Goal: Transaction & Acquisition: Obtain resource

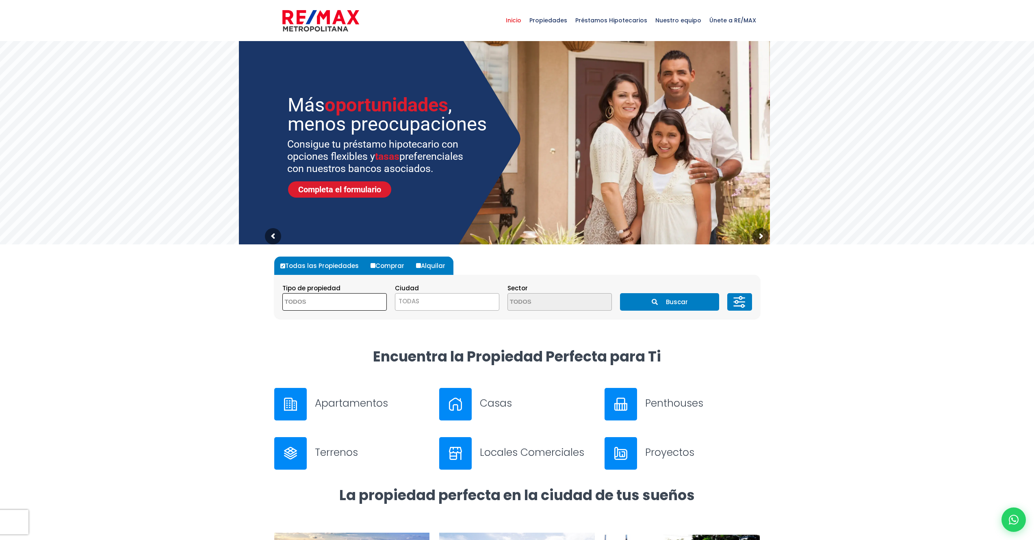
click at [352, 307] on textarea "Search" at bounding box center [322, 301] width 79 height 17
click at [349, 313] on li "APARTAMENTO" at bounding box center [335, 318] width 104 height 15
select select "apartment"
click at [428, 300] on span "TODAS" at bounding box center [447, 300] width 104 height 11
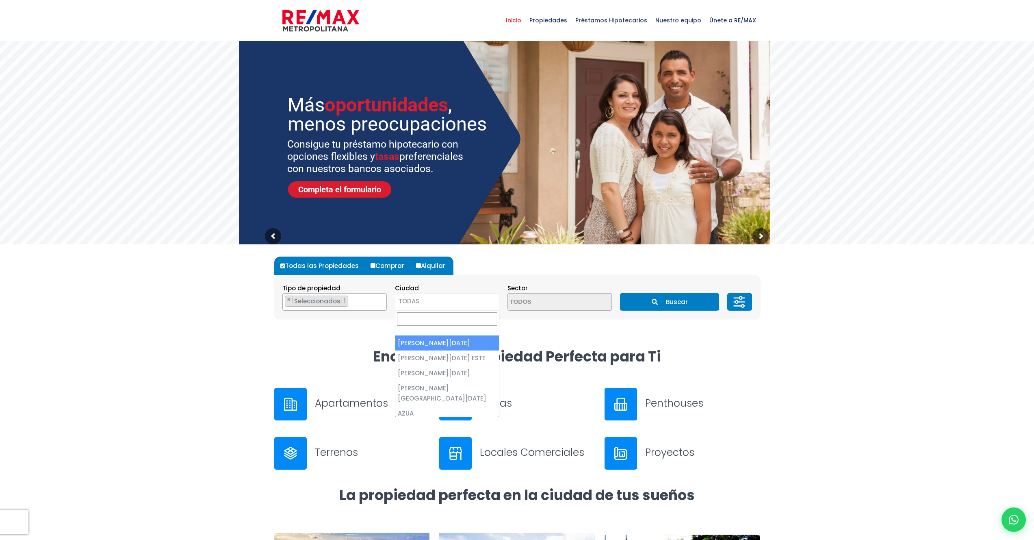
select select "1"
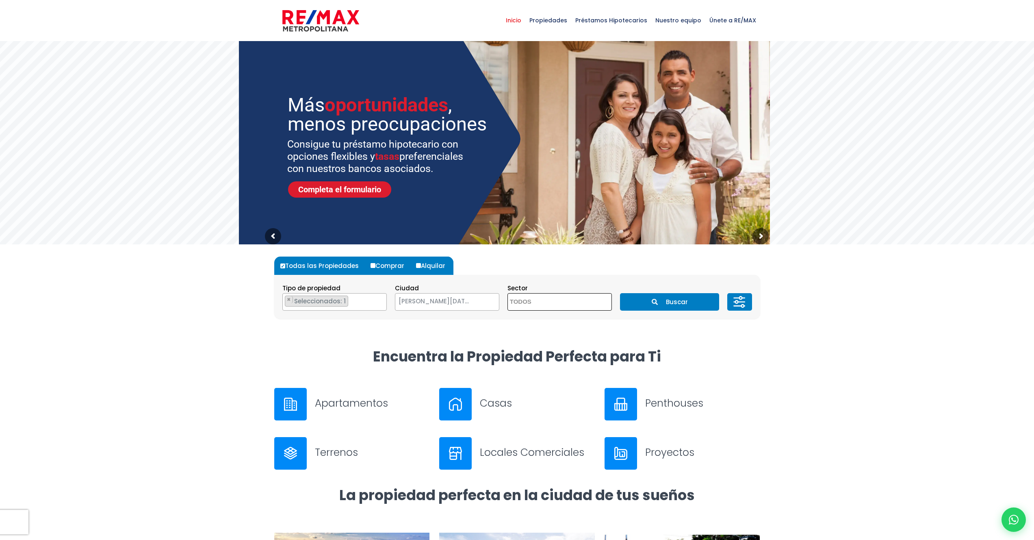
click at [562, 303] on textarea "Search" at bounding box center [547, 301] width 79 height 17
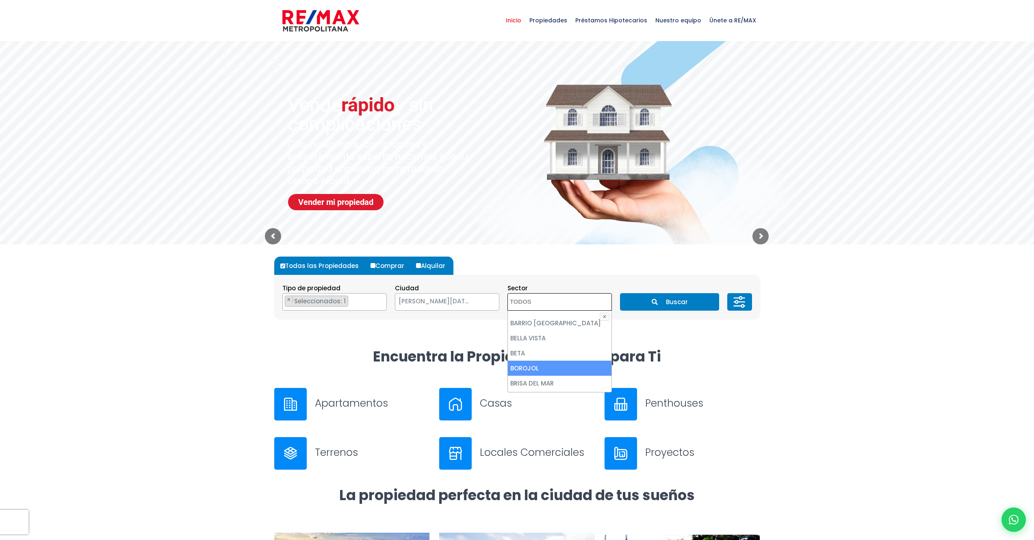
scroll to position [224, 0]
click at [543, 378] on li "BELLA VISTA" at bounding box center [560, 385] width 104 height 15
select select "150"
click at [711, 304] on button "Buscar" at bounding box center [669, 301] width 99 height 17
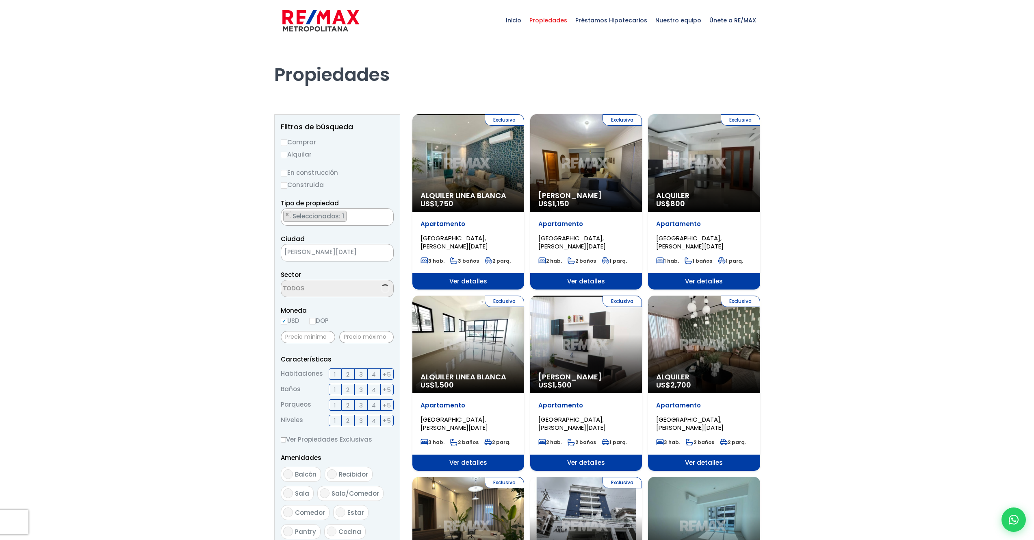
select select "150"
click at [298, 156] on label "Alquilar" at bounding box center [337, 154] width 113 height 10
click at [287, 156] on input "Alquilar" at bounding box center [284, 155] width 7 height 7
radio input "true"
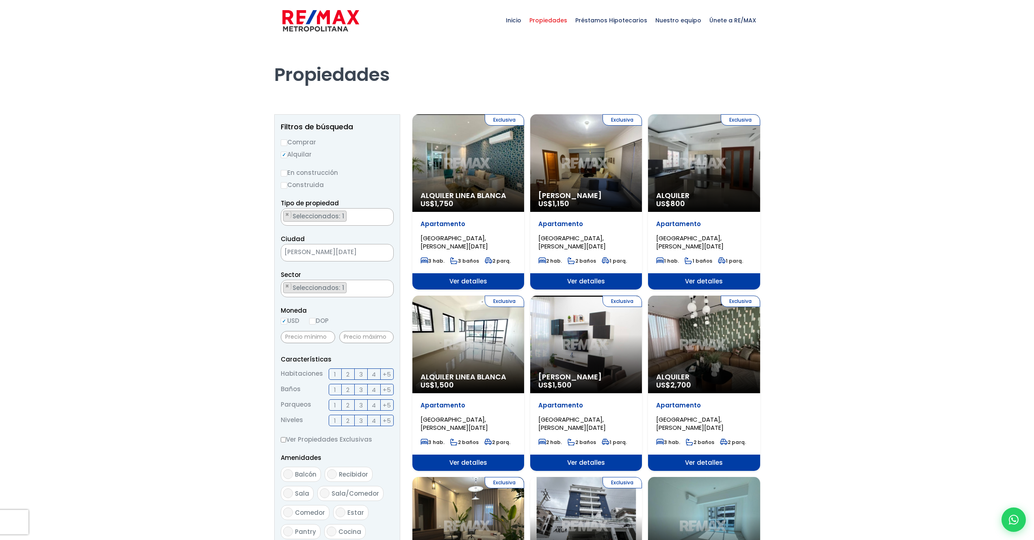
click at [350, 375] on label "2" at bounding box center [348, 373] width 13 height 11
click at [0, 0] on input "2" at bounding box center [0, 0] width 0 height 0
click at [350, 392] on label "2" at bounding box center [348, 389] width 13 height 11
click at [0, 0] on input "2" at bounding box center [0, 0] width 0 height 0
click at [353, 407] on label "2" at bounding box center [348, 404] width 13 height 11
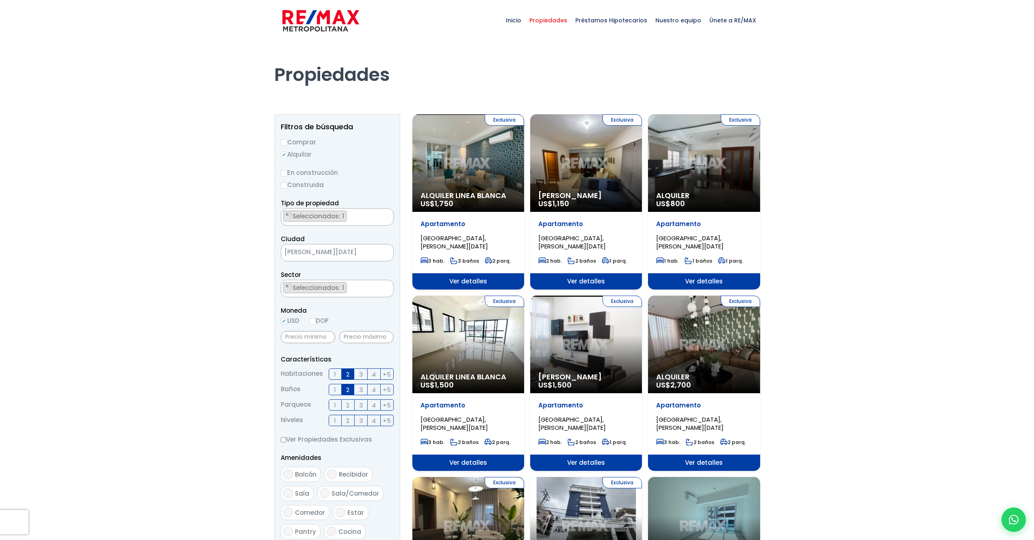
click at [0, 0] on input "2" at bounding box center [0, 0] width 0 height 0
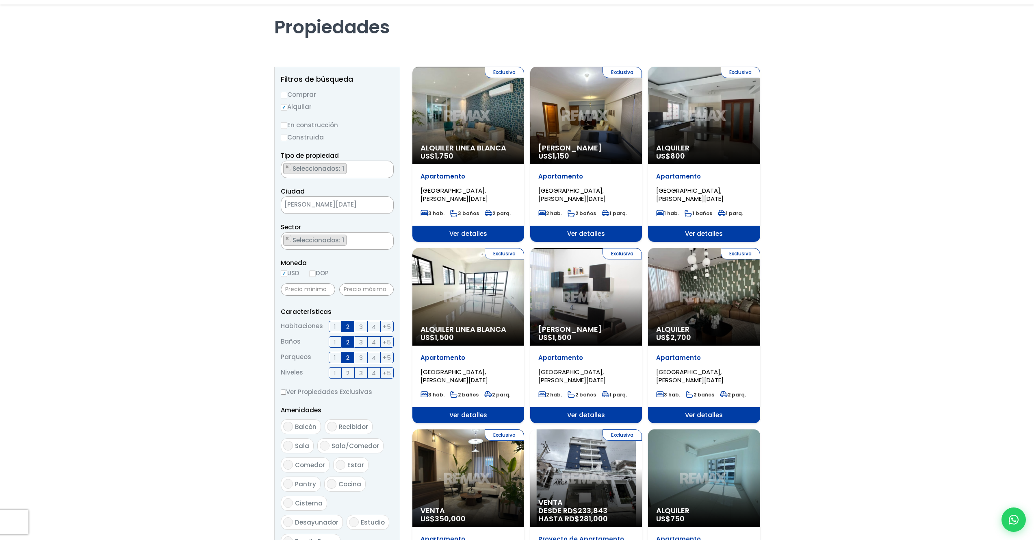
scroll to position [54, 0]
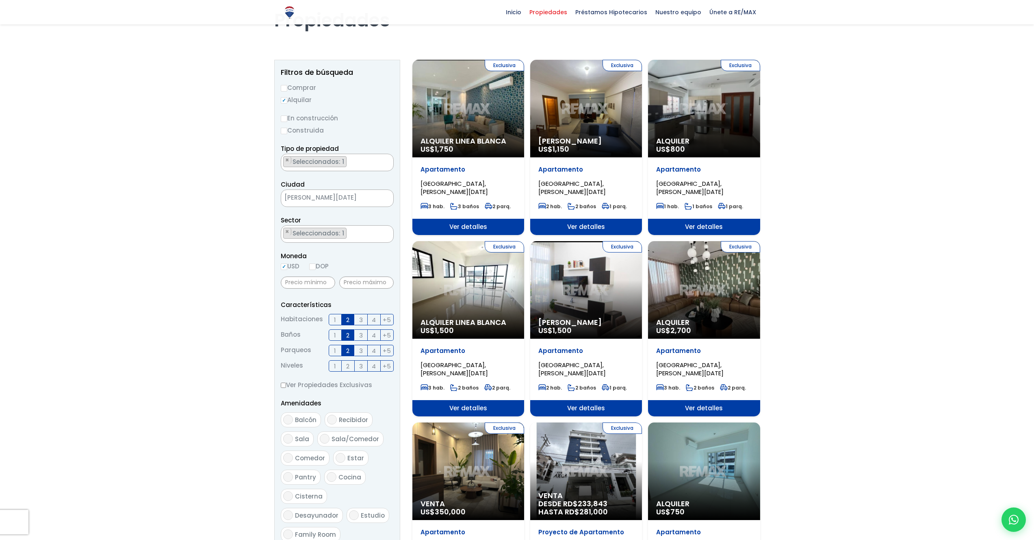
click at [314, 422] on span "Balcón" at bounding box center [306, 419] width 22 height 9
click at [293, 422] on input "Balcón" at bounding box center [288, 420] width 10 height 10
checkbox input "true"
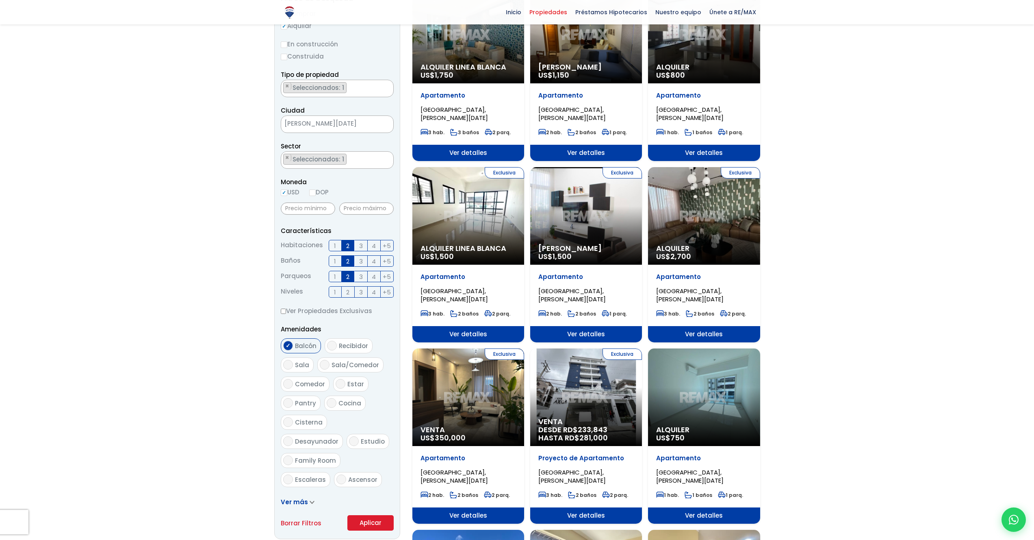
scroll to position [197, 0]
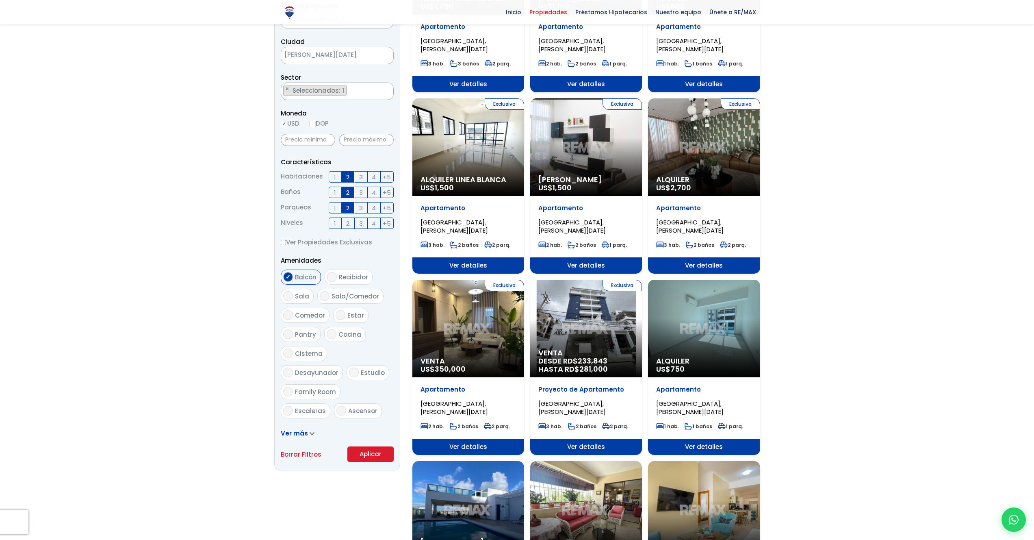
click at [310, 433] on icon at bounding box center [312, 434] width 5 height 4
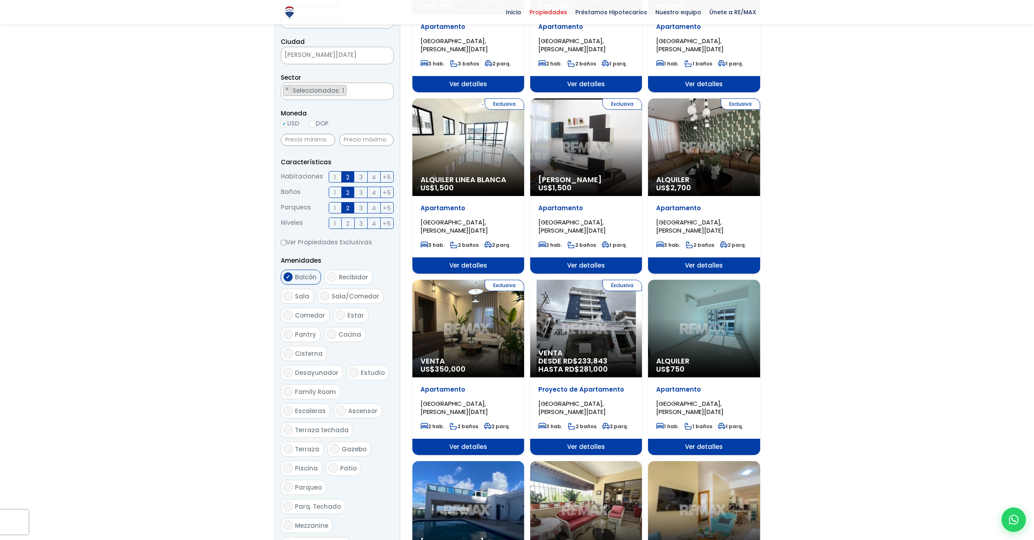
click at [312, 464] on span "Piscina" at bounding box center [306, 468] width 23 height 9
click at [293, 463] on input "Piscina" at bounding box center [288, 468] width 10 height 10
checkbox input "true"
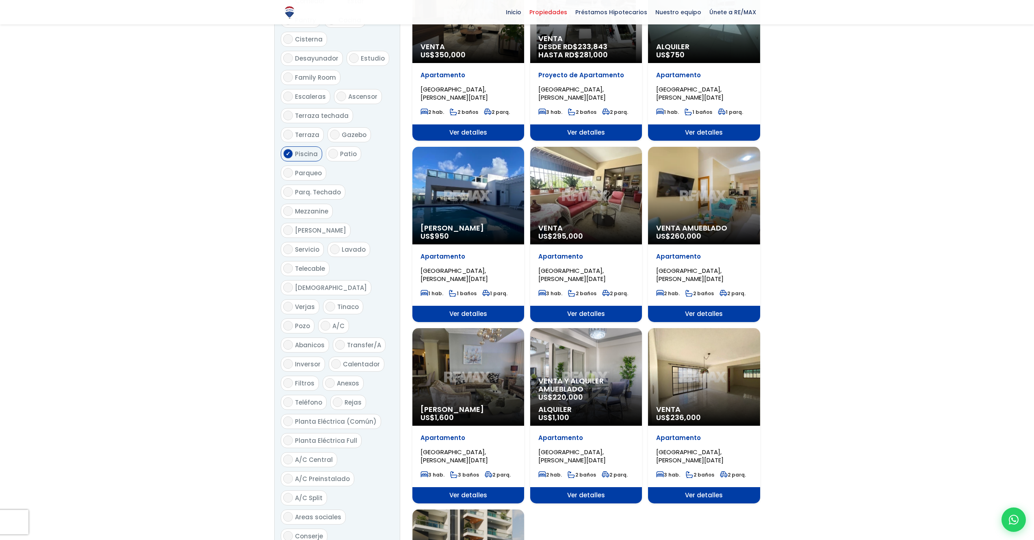
scroll to position [622, 0]
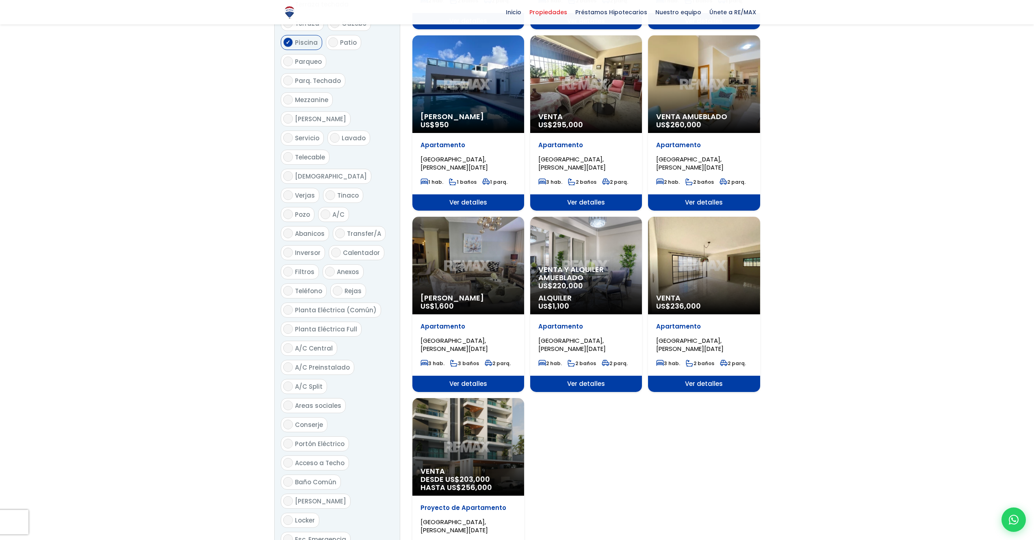
checkbox input "true"
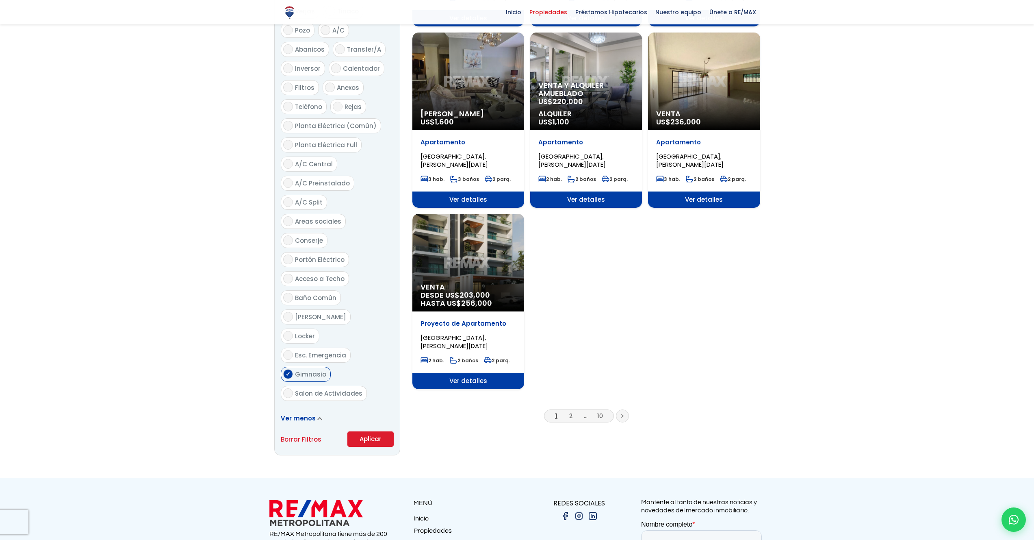
scroll to position [903, 0]
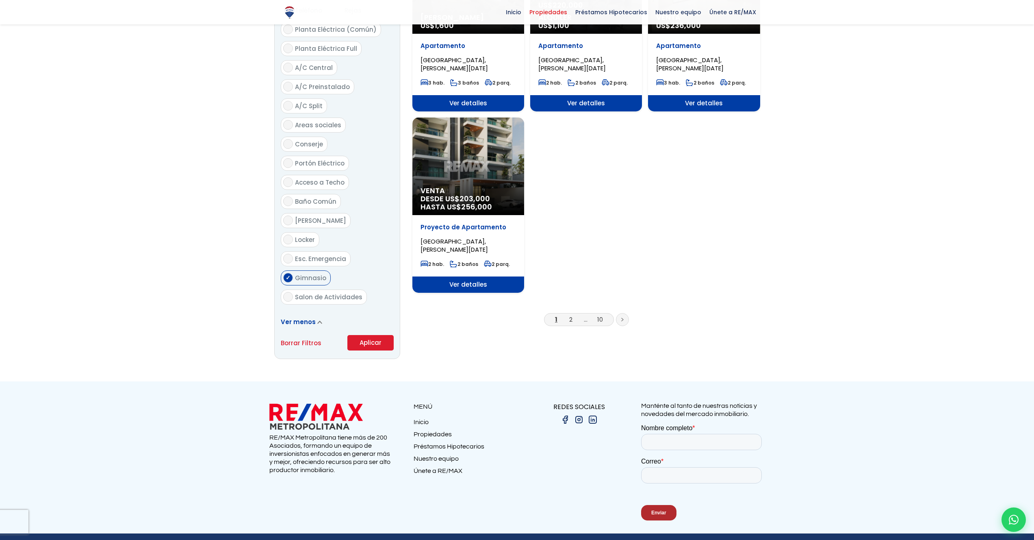
click at [372, 335] on button "Aplicar" at bounding box center [371, 342] width 46 height 15
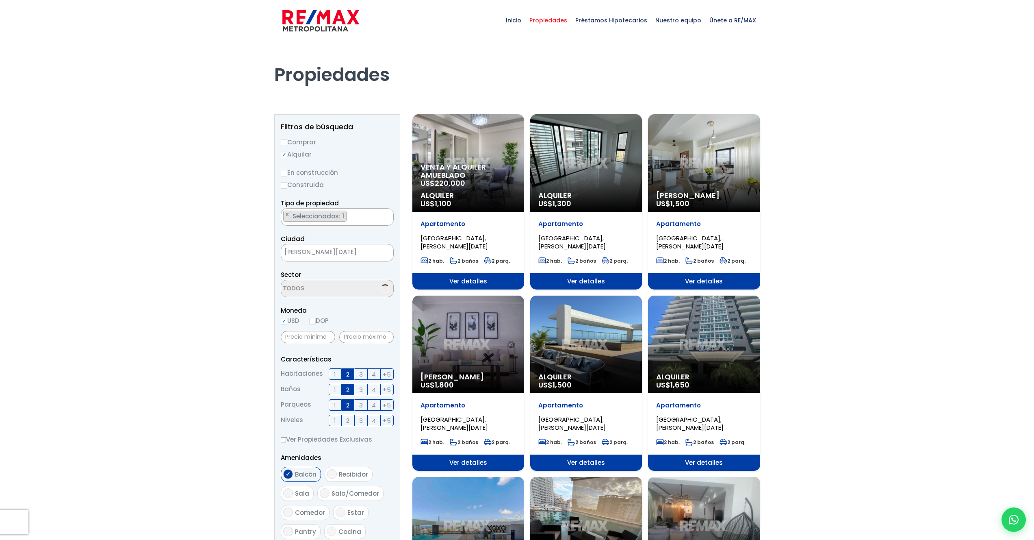
select select "150"
click at [329, 289] on span "Seleccionados: 1" at bounding box center [319, 287] width 54 height 9
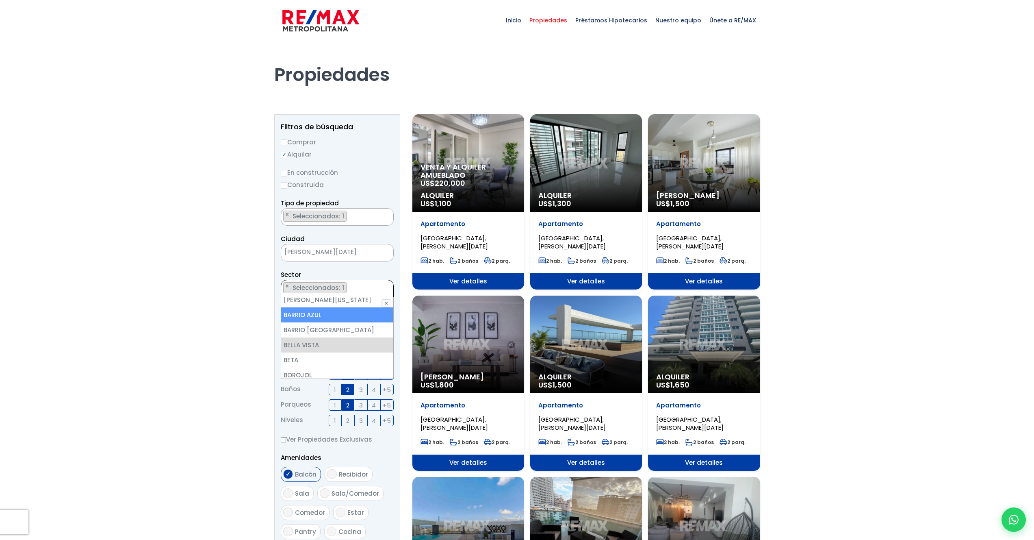
click at [386, 303] on button "✕" at bounding box center [387, 303] width 10 height 8
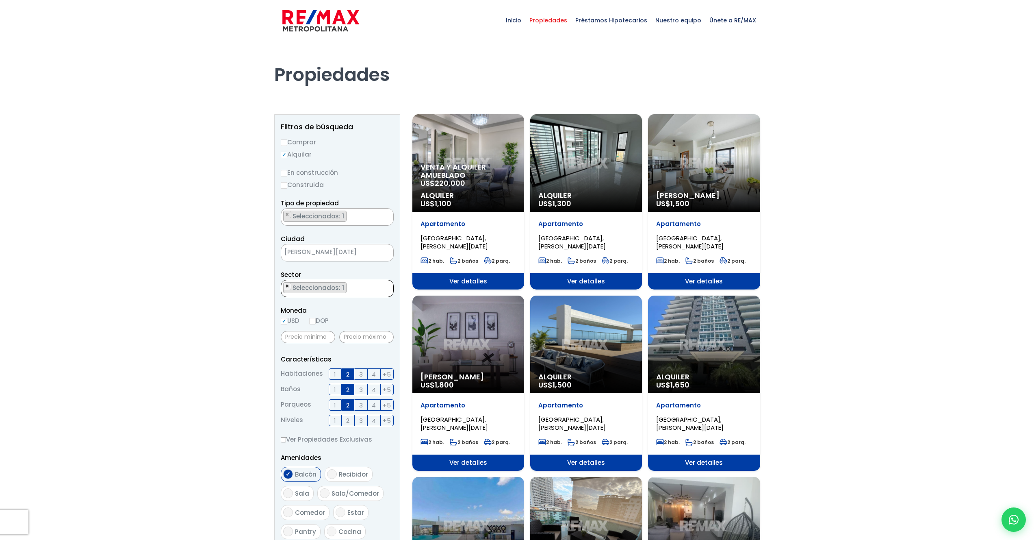
click at [287, 286] on span "×" at bounding box center [287, 285] width 4 height 7
select select
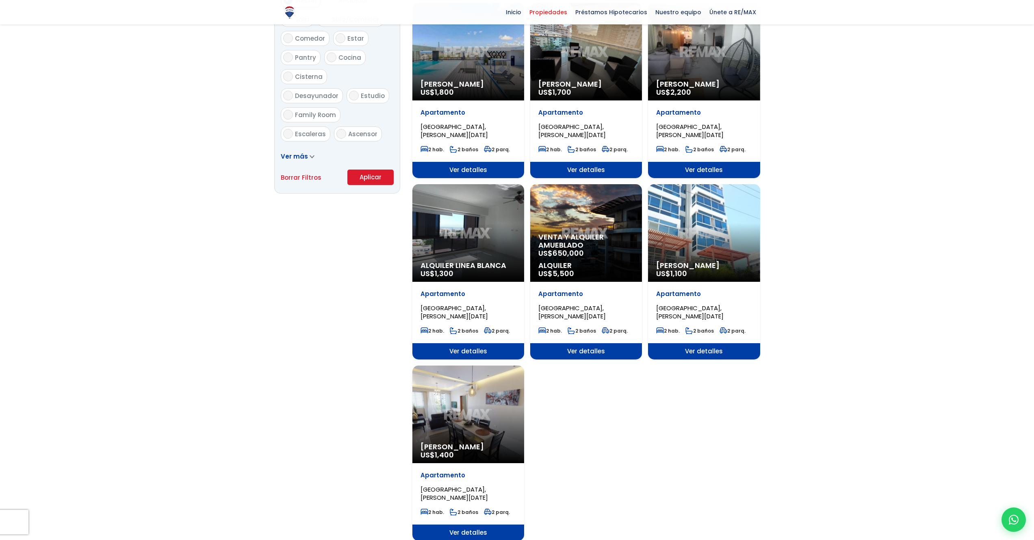
scroll to position [400, 0]
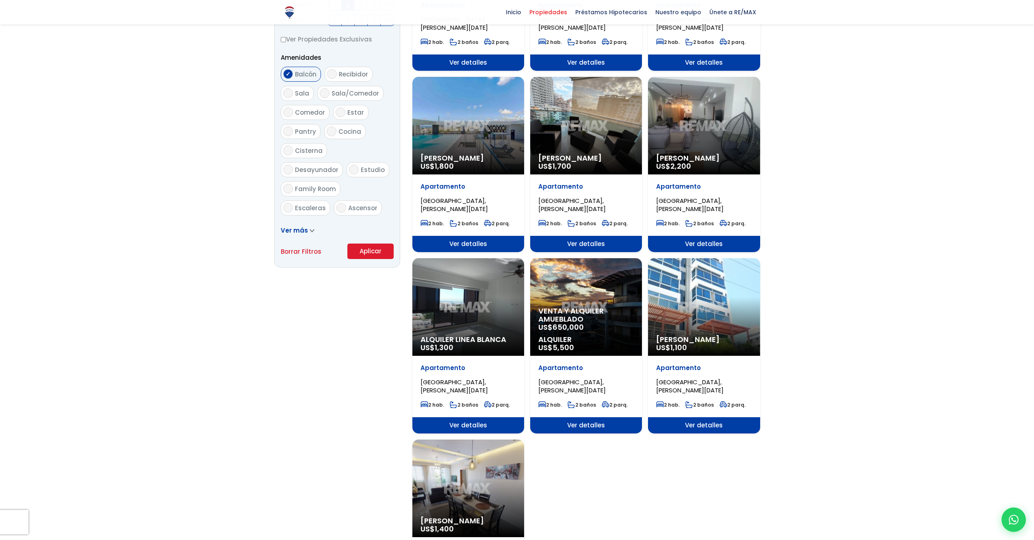
click at [369, 251] on button "Aplicar" at bounding box center [371, 250] width 46 height 15
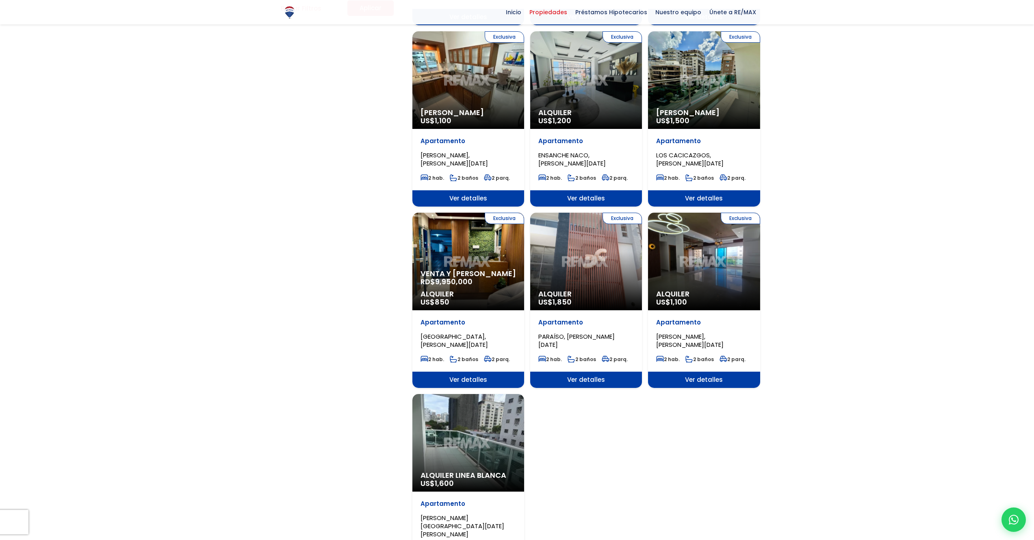
scroll to position [681, 0]
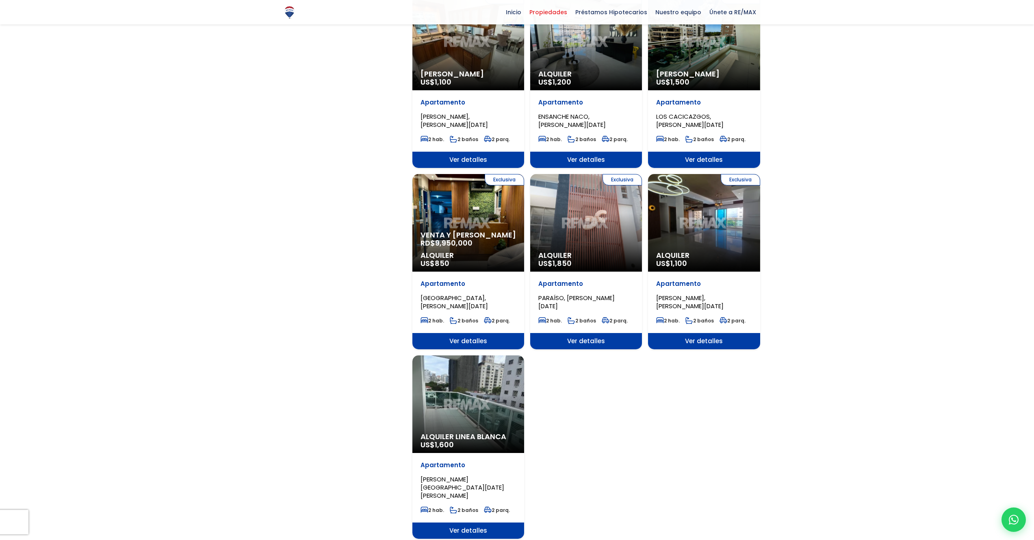
click at [689, 187] on div "Exclusiva Alquiler US$ 1,100" at bounding box center [704, 223] width 112 height 98
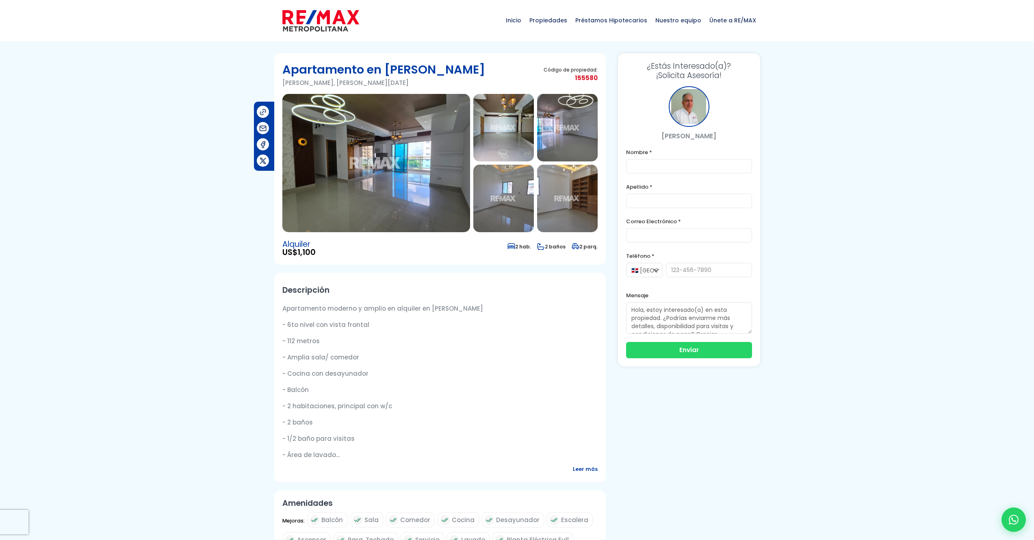
click at [414, 120] on img at bounding box center [376, 163] width 188 height 138
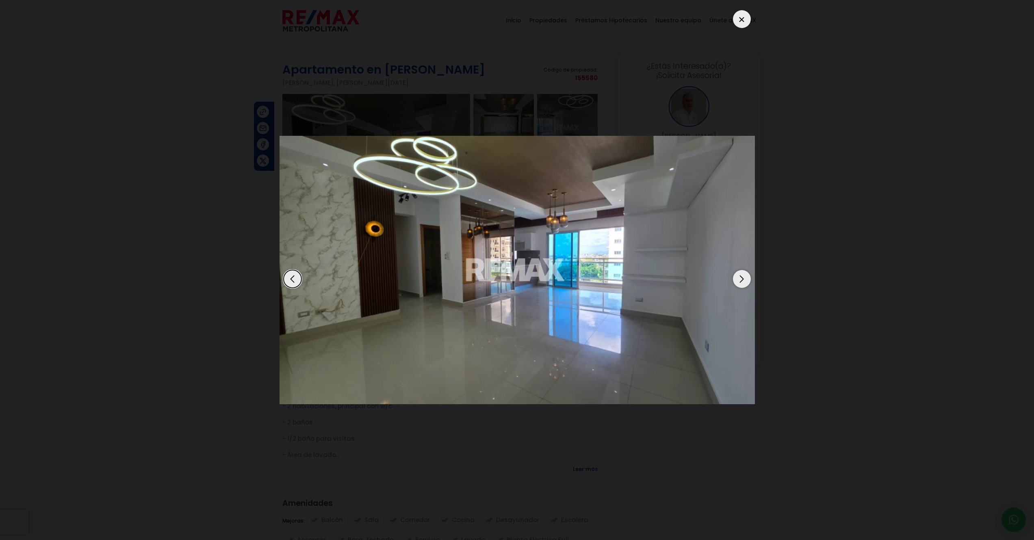
click at [743, 274] on div "Next slide" at bounding box center [742, 279] width 18 height 18
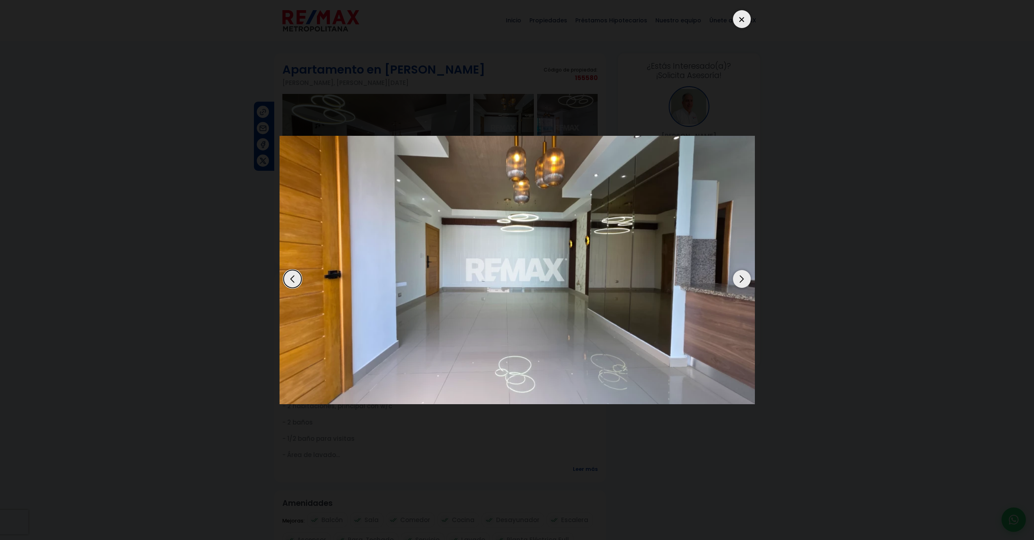
click at [743, 274] on div "Next slide" at bounding box center [742, 279] width 18 height 18
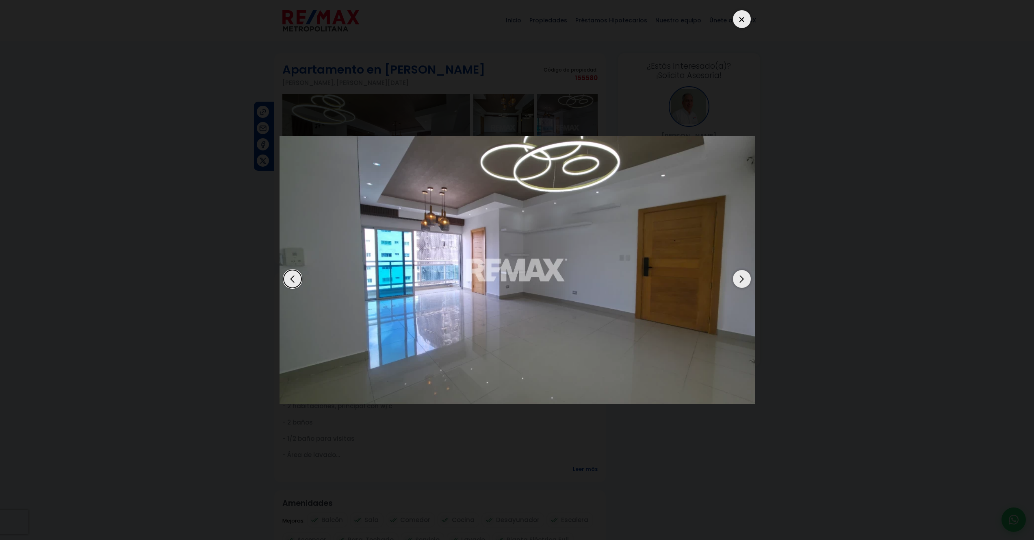
click at [743, 275] on div "Next slide" at bounding box center [742, 279] width 18 height 18
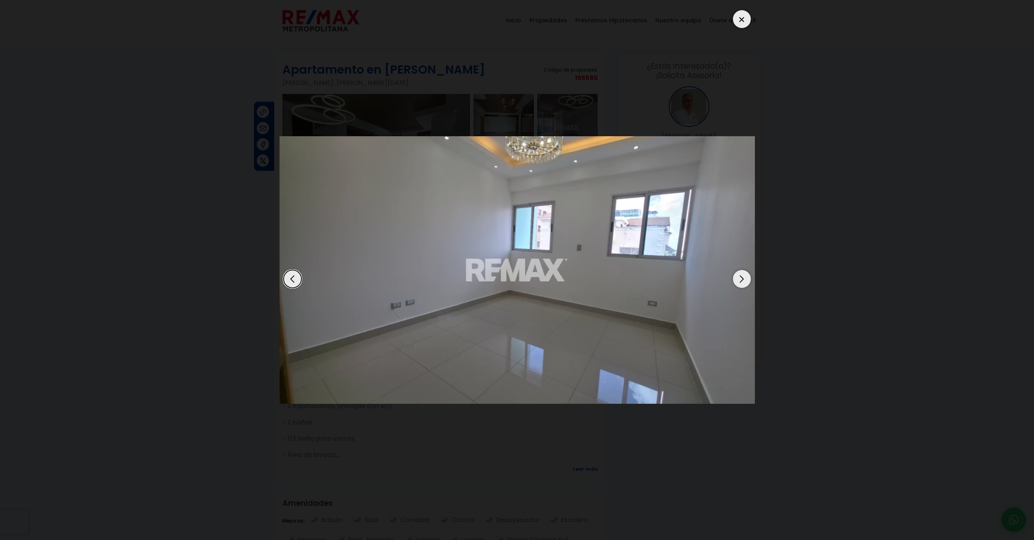
click at [743, 275] on div "Next slide" at bounding box center [742, 279] width 18 height 18
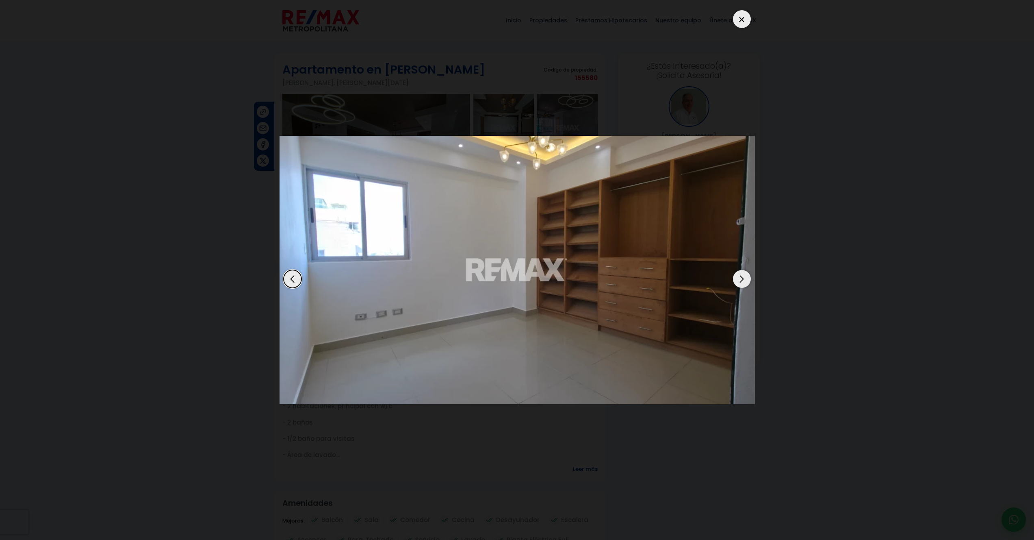
click at [743, 274] on div "Next slide" at bounding box center [742, 279] width 18 height 18
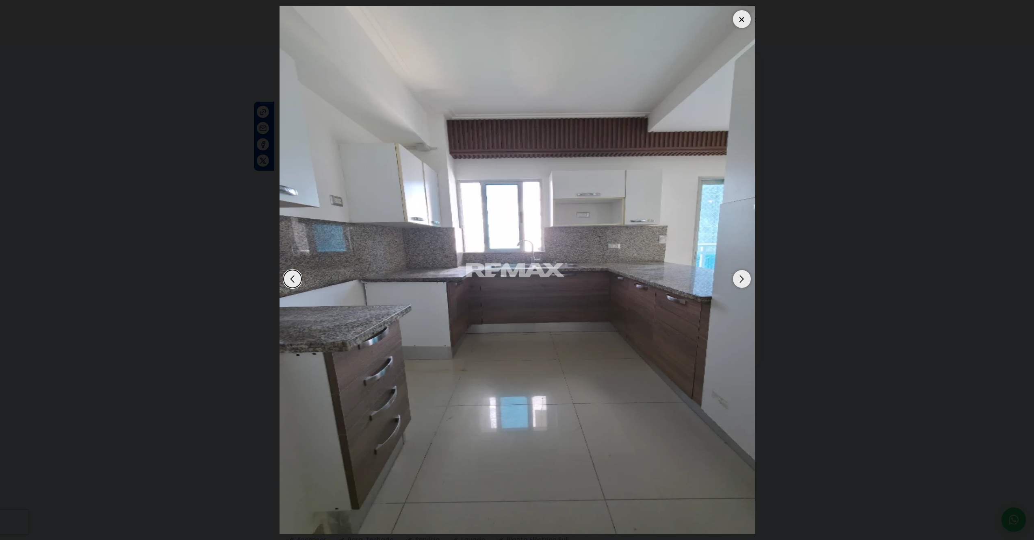
click at [743, 275] on div "Next slide" at bounding box center [742, 279] width 18 height 18
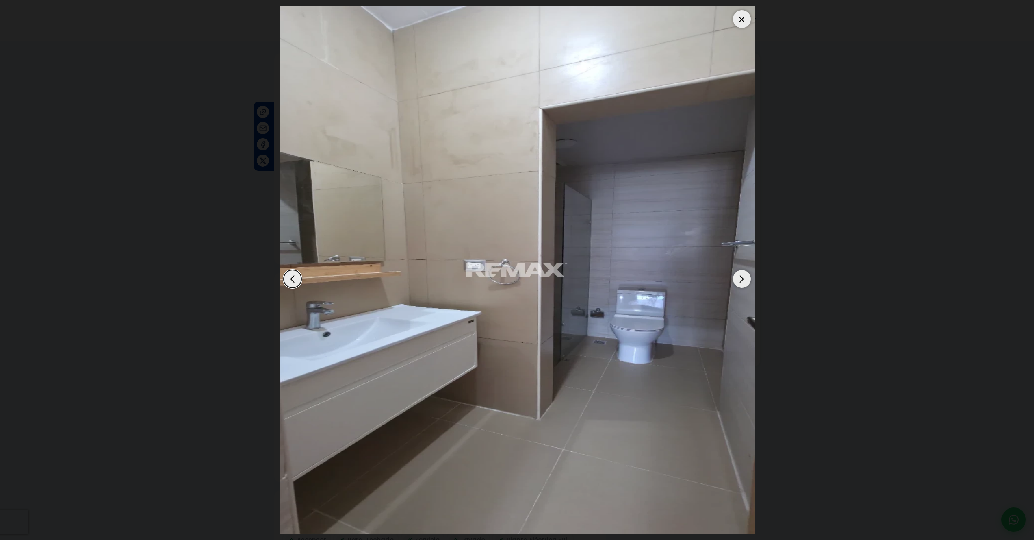
click at [743, 274] on div "Next slide" at bounding box center [742, 279] width 18 height 18
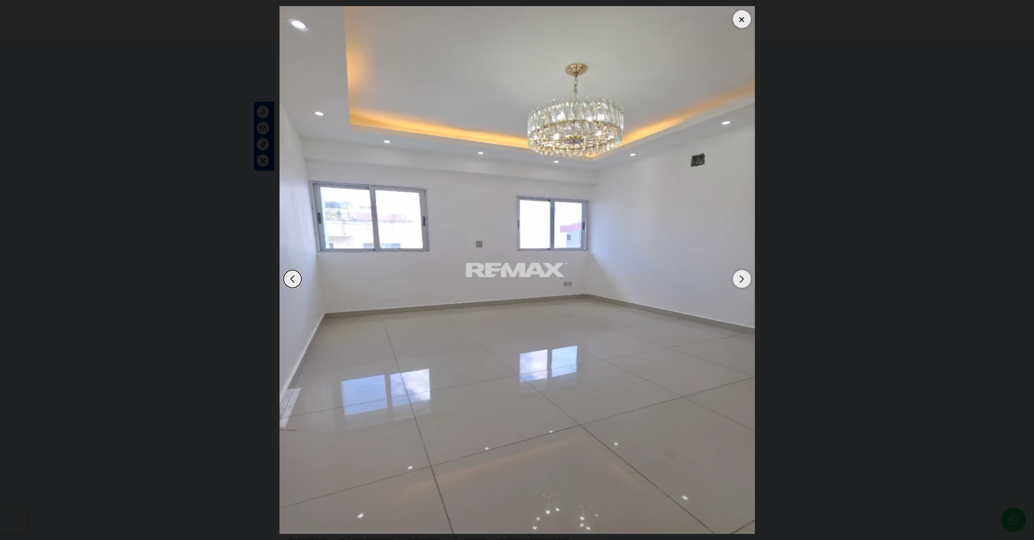
click at [743, 276] on div "Next slide" at bounding box center [742, 279] width 18 height 18
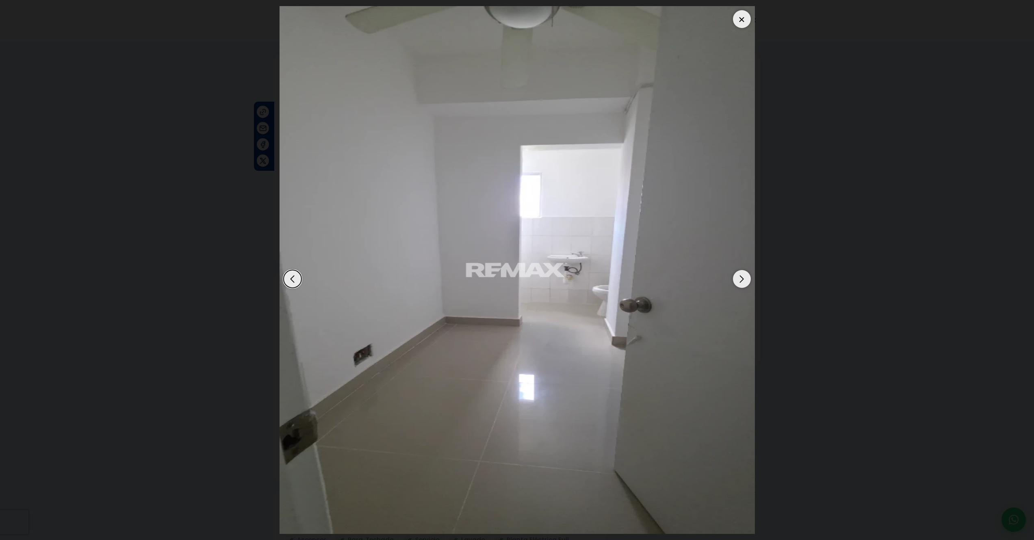
click at [743, 276] on div "Next slide" at bounding box center [742, 279] width 18 height 18
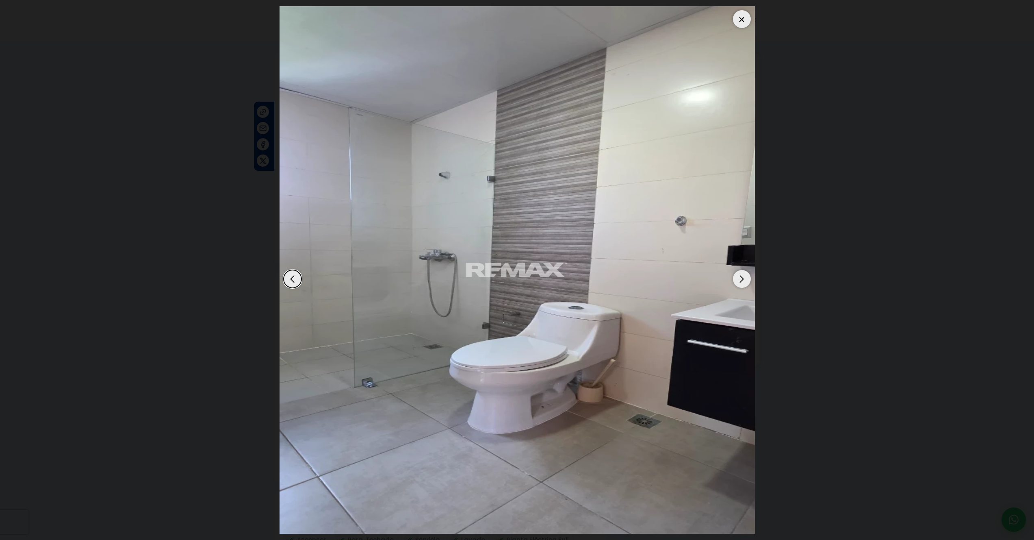
click at [743, 278] on div "Next slide" at bounding box center [742, 279] width 18 height 18
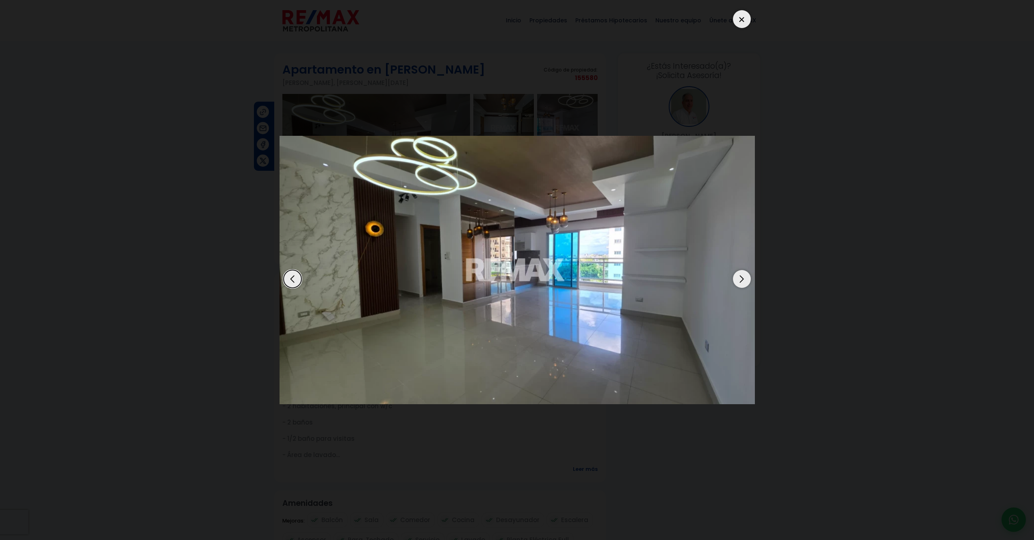
click at [743, 278] on div "Next slide" at bounding box center [742, 279] width 18 height 18
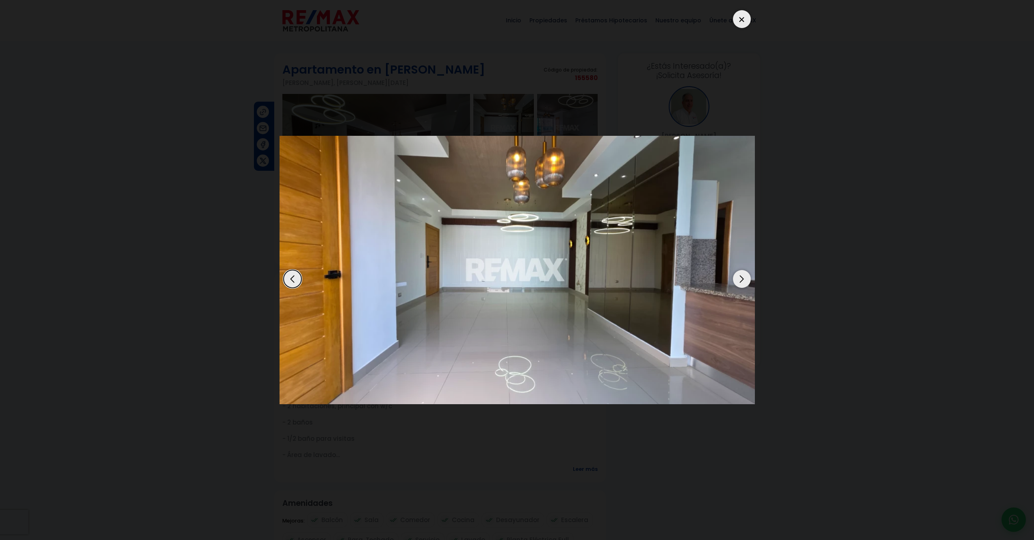
click at [749, 22] on div at bounding box center [742, 19] width 18 height 18
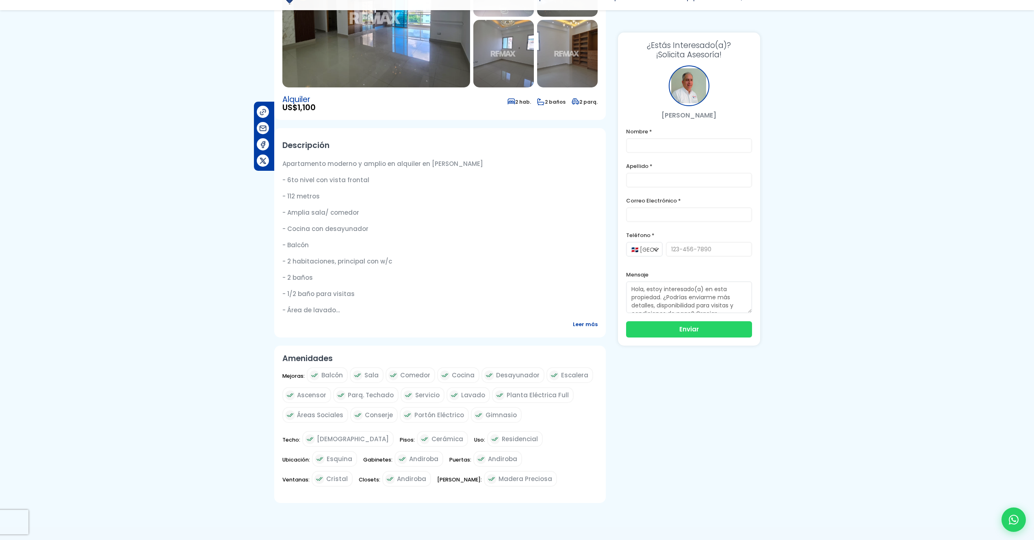
scroll to position [149, 0]
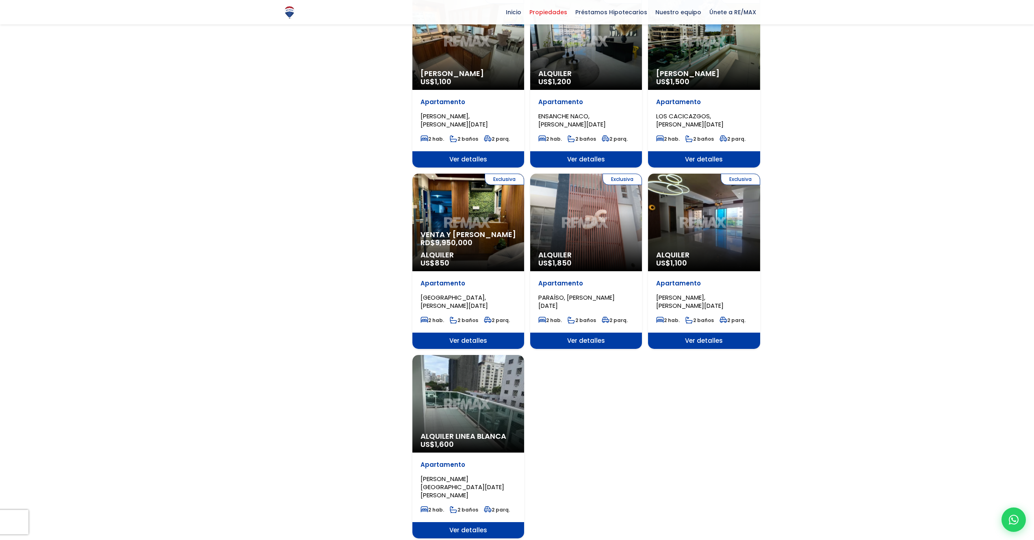
scroll to position [681, 0]
click at [489, 371] on div "Alquiler Linea Blanca US$ 1,600" at bounding box center [469, 404] width 112 height 98
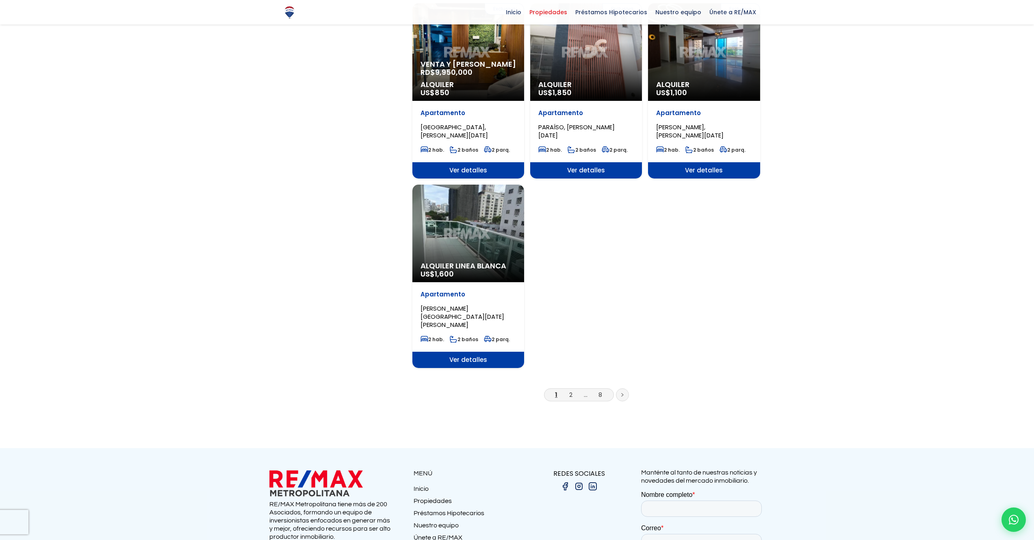
scroll to position [916, 0]
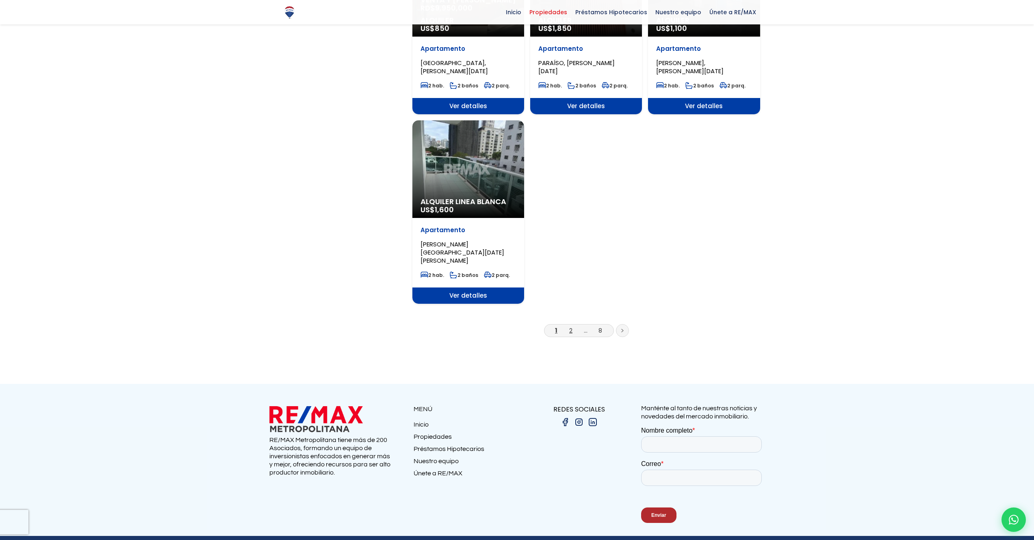
click at [570, 326] on link "2" at bounding box center [570, 330] width 3 height 9
